Goal: Task Accomplishment & Management: Use online tool/utility

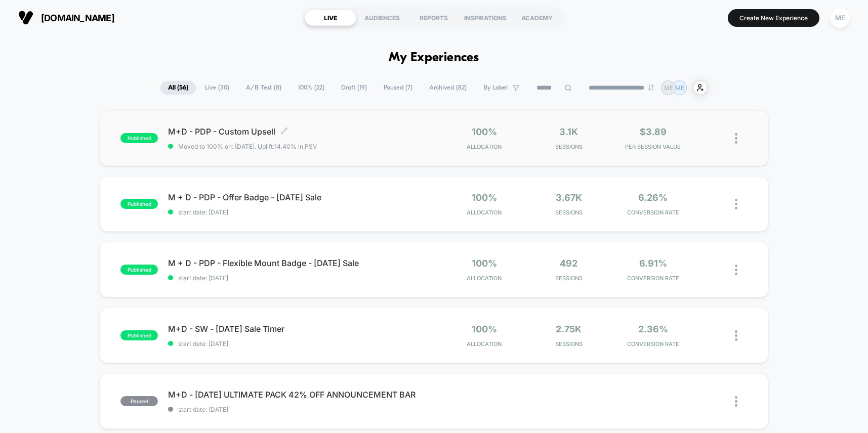
click at [397, 137] on div "M+D - PDP - Custom Upsell Click to edit experience details Click to edit experi…" at bounding box center [301, 138] width 266 height 24
